Goal: Entertainment & Leisure: Consume media (video, audio)

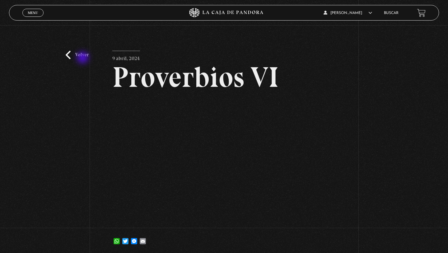
click at [83, 58] on link "Volver" at bounding box center [77, 55] width 23 height 8
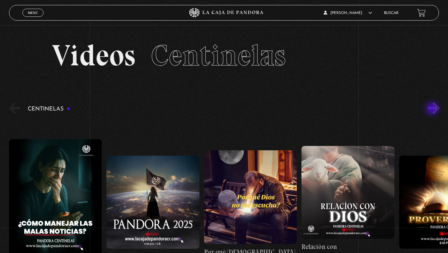
click at [433, 109] on button "»" at bounding box center [433, 108] width 11 height 11
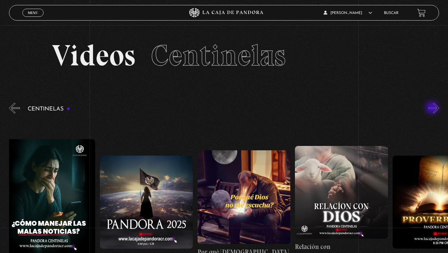
click at [433, 108] on button "»" at bounding box center [433, 108] width 11 height 11
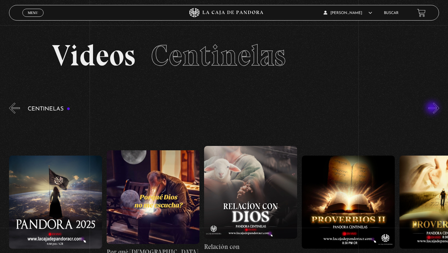
click at [433, 108] on button "»" at bounding box center [433, 108] width 11 height 11
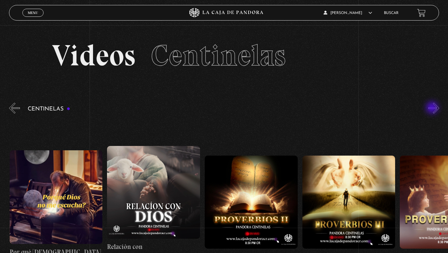
click at [433, 108] on button "»" at bounding box center [433, 108] width 11 height 11
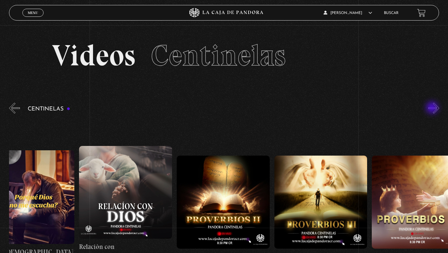
click at [433, 108] on button "»" at bounding box center [433, 108] width 11 height 11
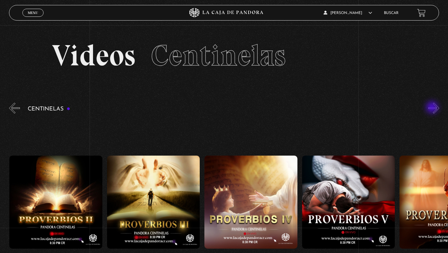
click at [433, 109] on button "»" at bounding box center [433, 108] width 11 height 11
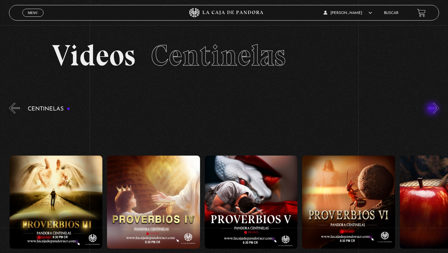
click at [433, 109] on button "»" at bounding box center [433, 108] width 11 height 11
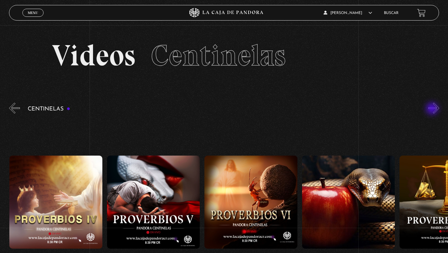
scroll to position [0, 585]
click at [437, 111] on button "»" at bounding box center [433, 108] width 11 height 11
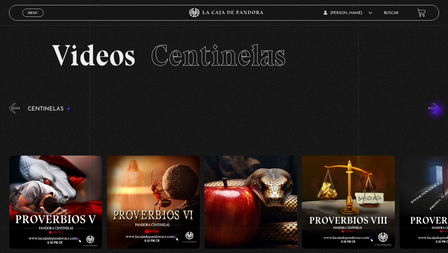
scroll to position [0, 683]
click at [252, 205] on figure at bounding box center [250, 202] width 93 height 93
